Goal: Information Seeking & Learning: Find specific fact

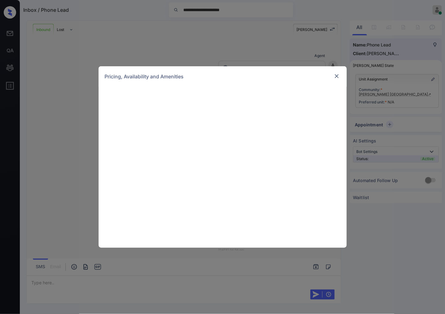
scroll to position [464, 0]
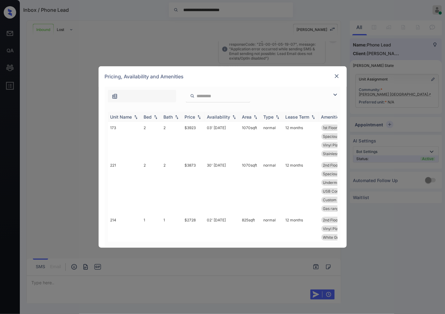
click at [197, 117] on img at bounding box center [199, 117] width 6 height 4
click at [197, 117] on img at bounding box center [199, 117] width 6 height 5
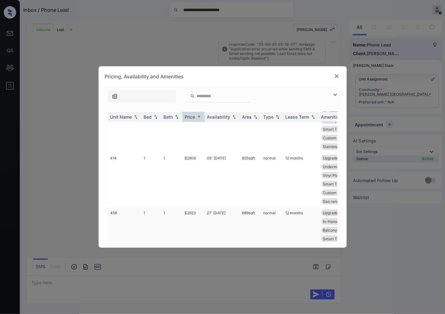
scroll to position [344, 0]
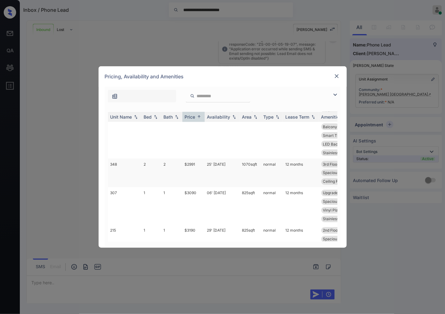
click at [193, 169] on td "$2991" at bounding box center [193, 173] width 22 height 29
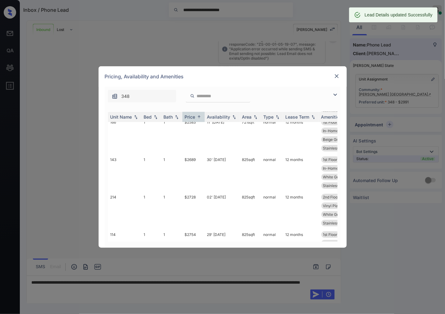
scroll to position [172, 0]
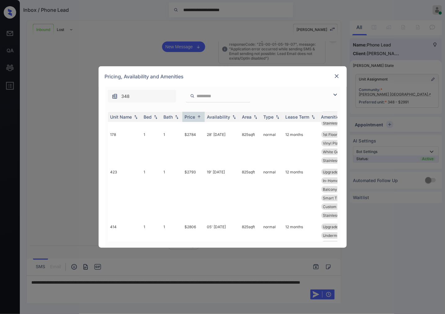
click at [333, 78] on div "Pricing, Availability and Amenities" at bounding box center [223, 76] width 248 height 20
click at [335, 76] on img at bounding box center [337, 76] width 6 height 6
